Goal: Task Accomplishment & Management: Manage account settings

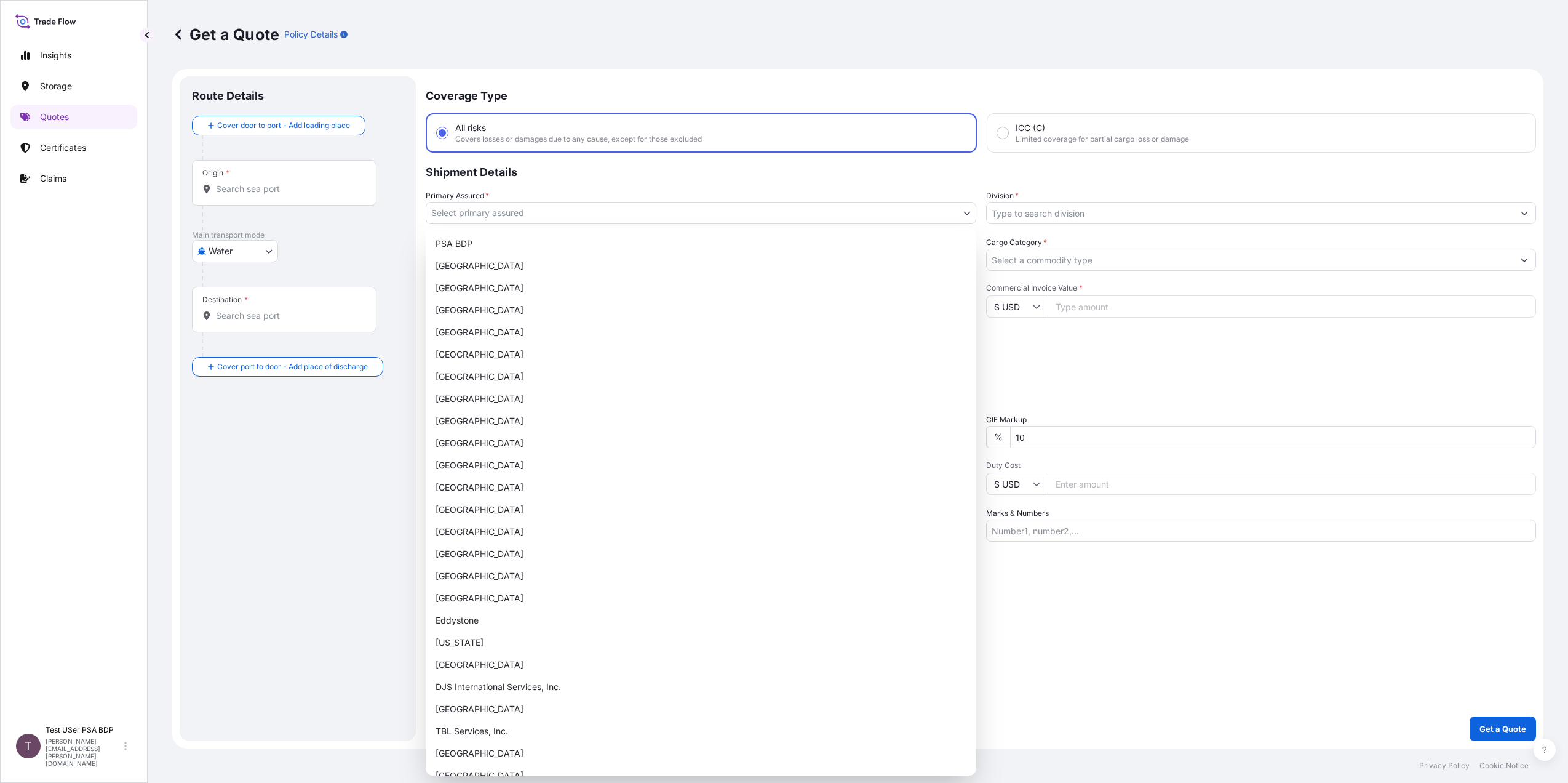
select select "Water"
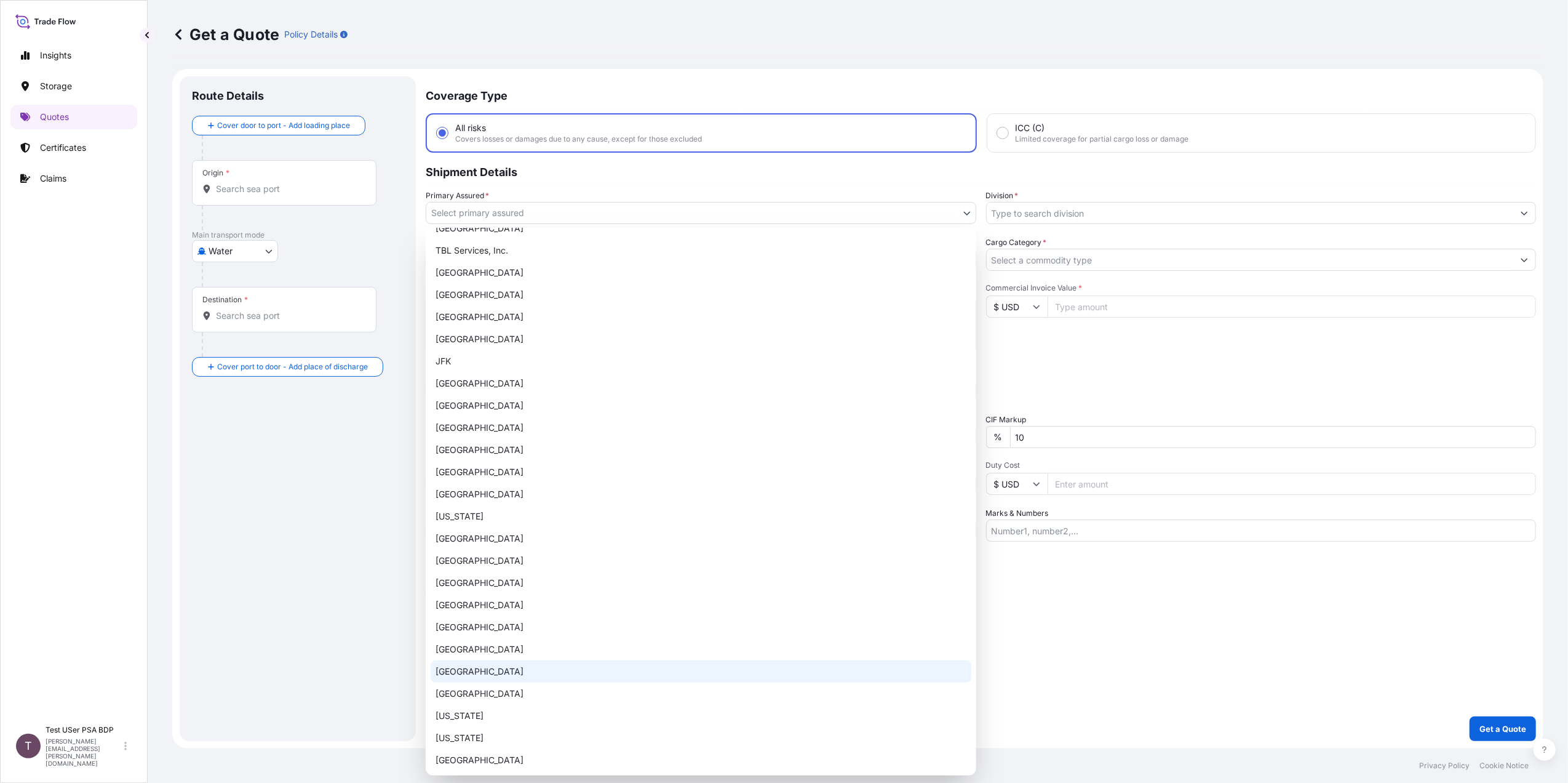
scroll to position [747, 0]
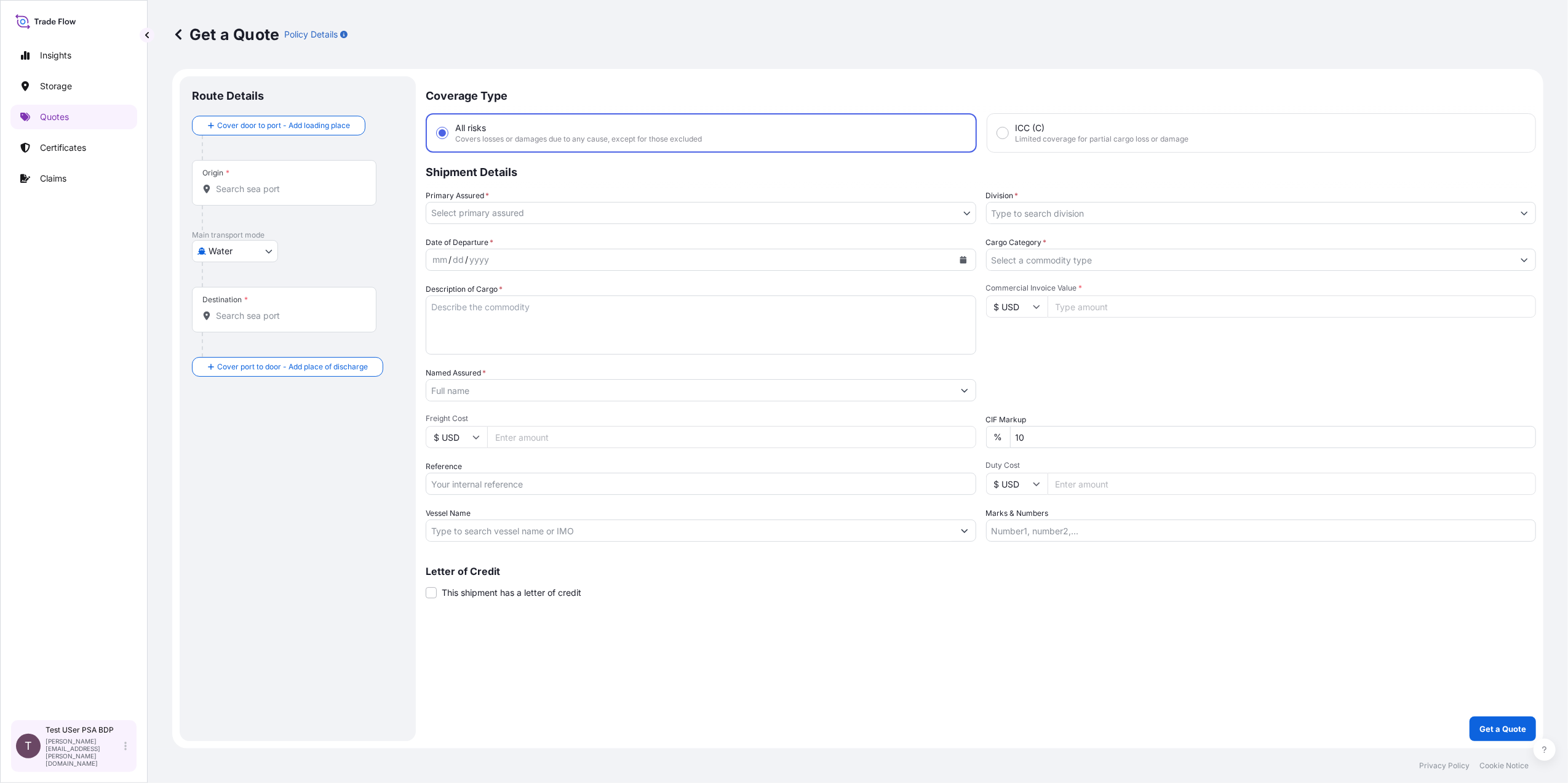
click at [126, 754] on div "Test USer PSA BDP [PERSON_NAME][EMAIL_ADDRESS][PERSON_NAME][DOMAIN_NAME]" at bounding box center [88, 745] width 86 height 42
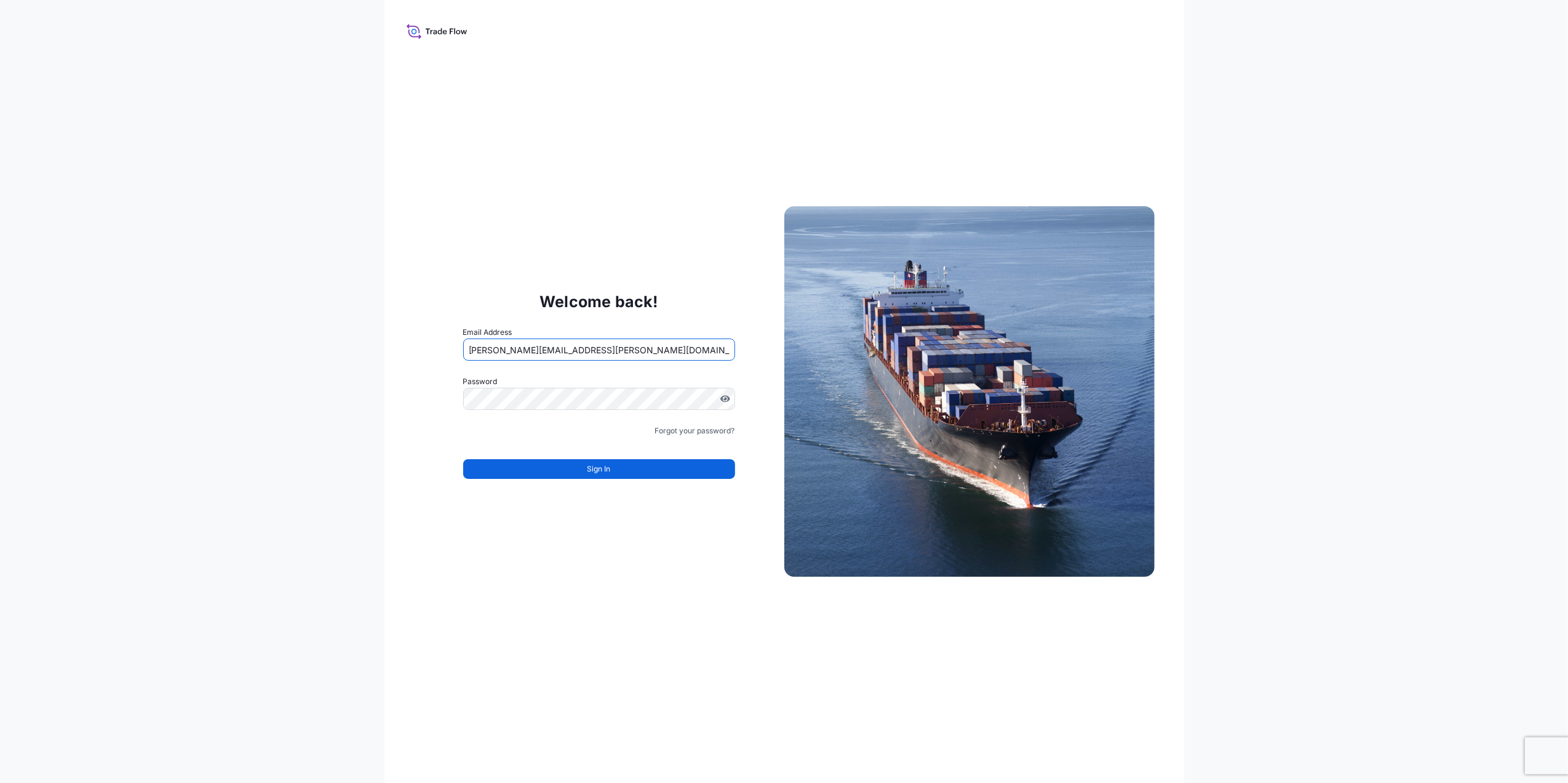
click at [531, 350] on input "[PERSON_NAME][EMAIL_ADDRESS][PERSON_NAME][DOMAIN_NAME]" at bounding box center [599, 350] width 272 height 22
click at [529, 353] on input "[PERSON_NAME][EMAIL_ADDRESS][PERSON_NAME][DOMAIN_NAME]" at bounding box center [599, 350] width 272 height 22
click at [528, 352] on input "[PERSON_NAME][EMAIL_ADDRESS][PERSON_NAME][DOMAIN_NAME]" at bounding box center [599, 350] width 272 height 22
type input "[PERSON_NAME][EMAIL_ADDRESS][PERSON_NAME][DOMAIN_NAME]"
click at [561, 490] on form "Email Address [PERSON_NAME][EMAIL_ADDRESS][PERSON_NAME][DOMAIN_NAME] Password M…" at bounding box center [599, 410] width 272 height 168
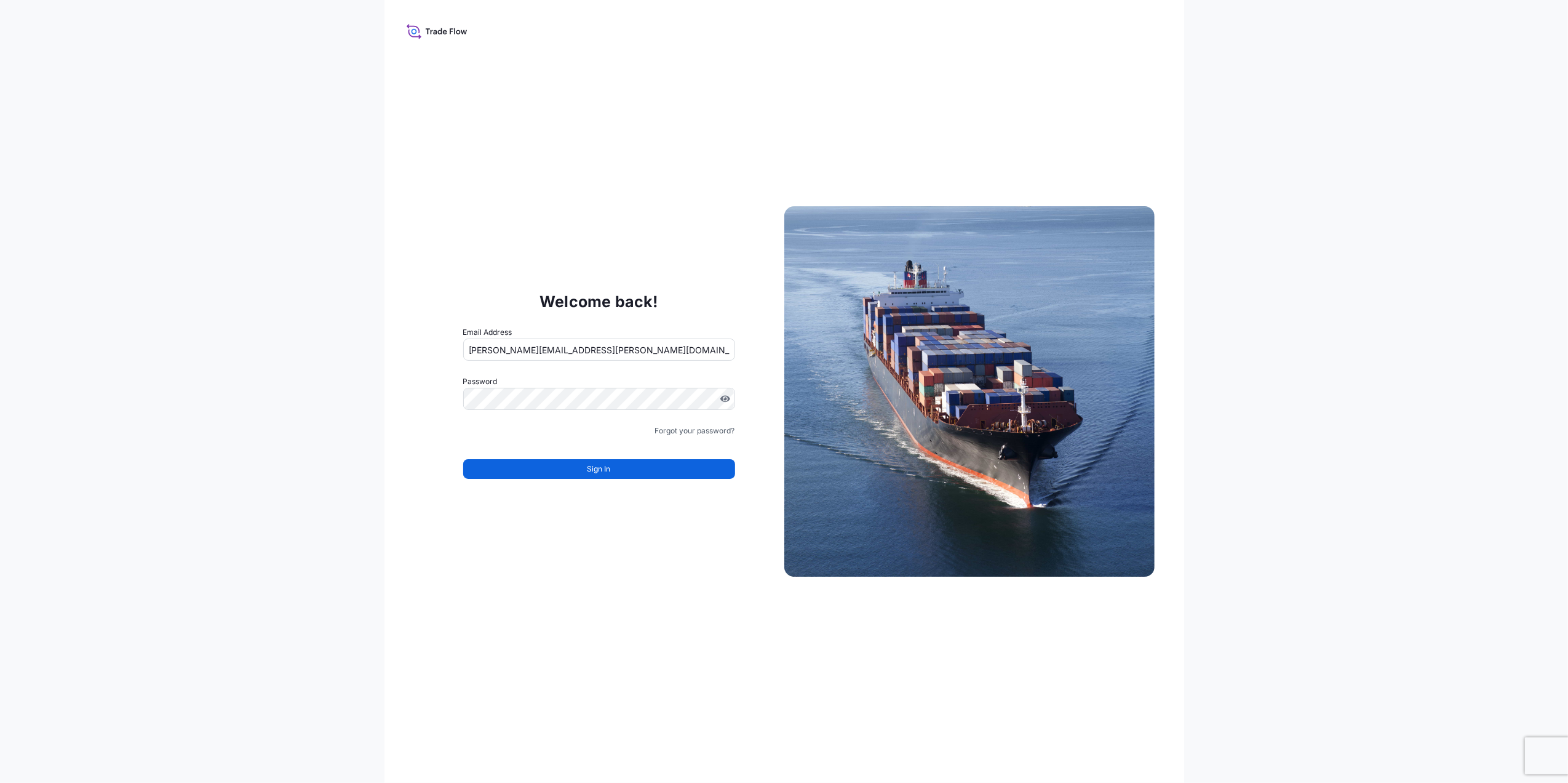
click at [576, 454] on div "Sign In" at bounding box center [599, 465] width 272 height 27
click at [578, 473] on button "Sign In" at bounding box center [599, 468] width 272 height 20
